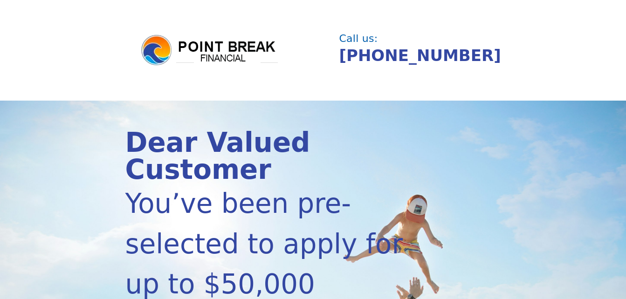
scroll to position [186, 0]
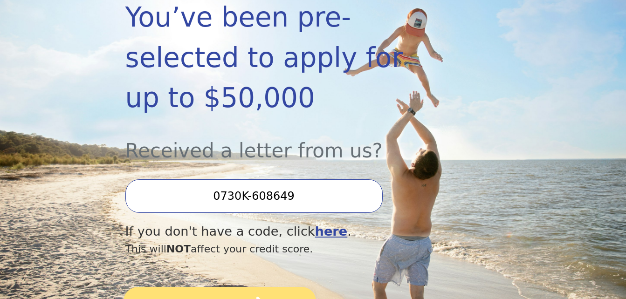
type input "0730K-608649"
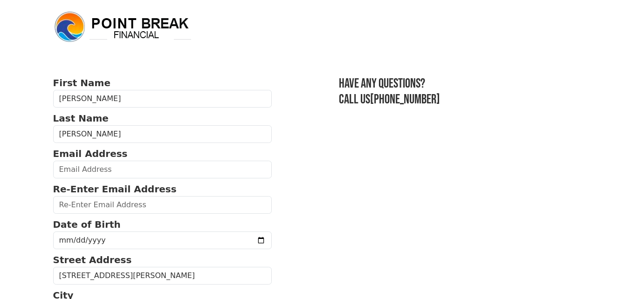
scroll to position [47, 0]
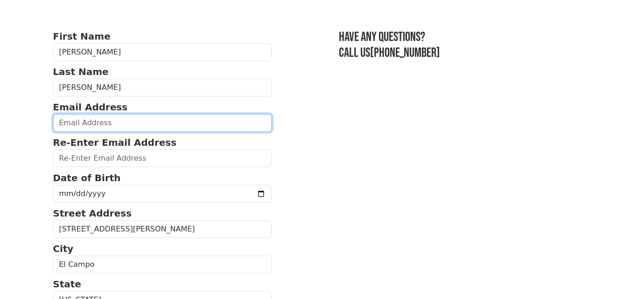
click at [102, 125] on input "email" at bounding box center [162, 123] width 219 height 18
type input "[PERSON_NAME][EMAIL_ADDRESS][PERSON_NAME][DOMAIN_NAME]"
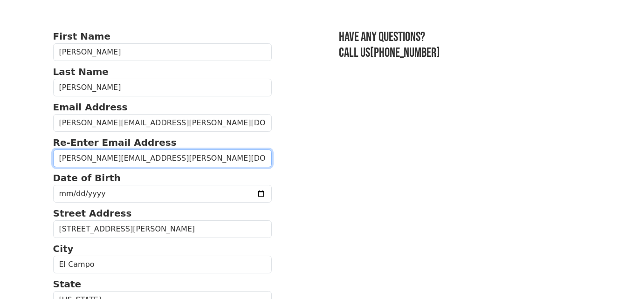
type input "[PERSON_NAME][EMAIL_ADDRESS][PERSON_NAME][DOMAIN_NAME]"
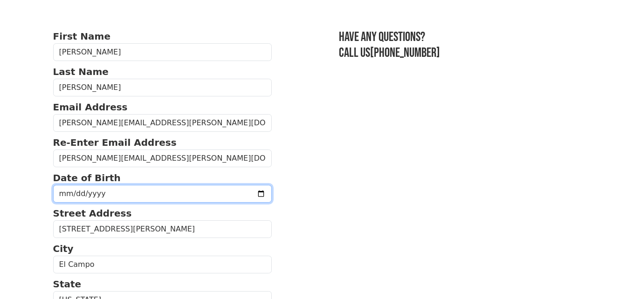
click at [103, 192] on input "date" at bounding box center [162, 194] width 219 height 18
type input "[DATE]"
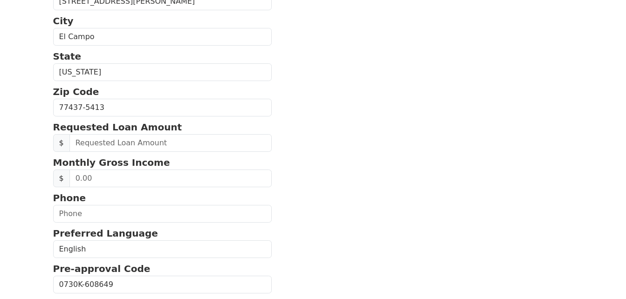
scroll to position [280, 0]
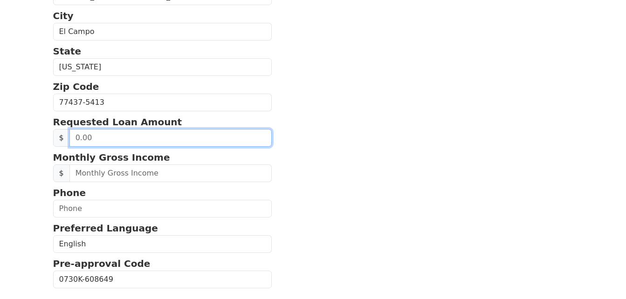
click at [96, 138] on input "text" at bounding box center [170, 138] width 203 height 18
type input "3.00"
type input "30,000.00"
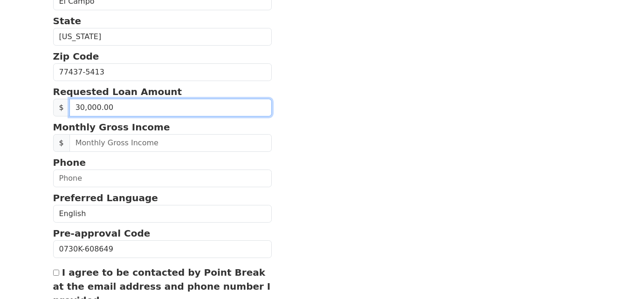
scroll to position [326, 0]
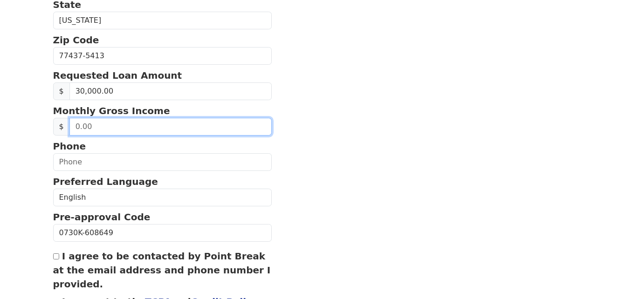
click at [118, 128] on input "text" at bounding box center [170, 127] width 203 height 18
type input "12,000.00"
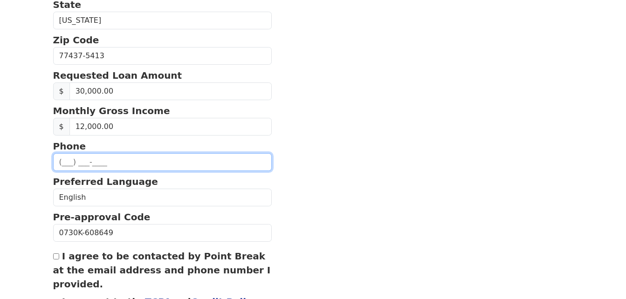
click at [96, 161] on input "text" at bounding box center [162, 162] width 219 height 18
type input "[PHONE_NUMBER]"
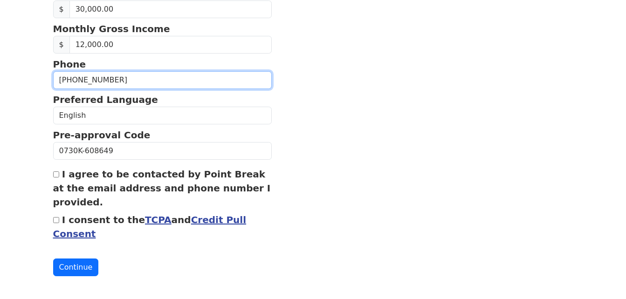
scroll to position [413, 0]
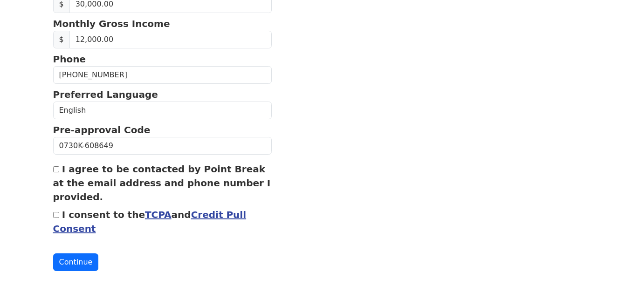
click at [55, 172] on input "I agree to be contacted by Point Break at the email address and phone number I …" at bounding box center [56, 169] width 6 height 6
checkbox input "true"
click at [53, 216] on input "I consent to the TCPA and Credit Pull Consent" at bounding box center [56, 215] width 6 height 6
checkbox input "true"
click at [61, 261] on button "Continue" at bounding box center [76, 263] width 46 height 18
